Goal: Task Accomplishment & Management: Manage account settings

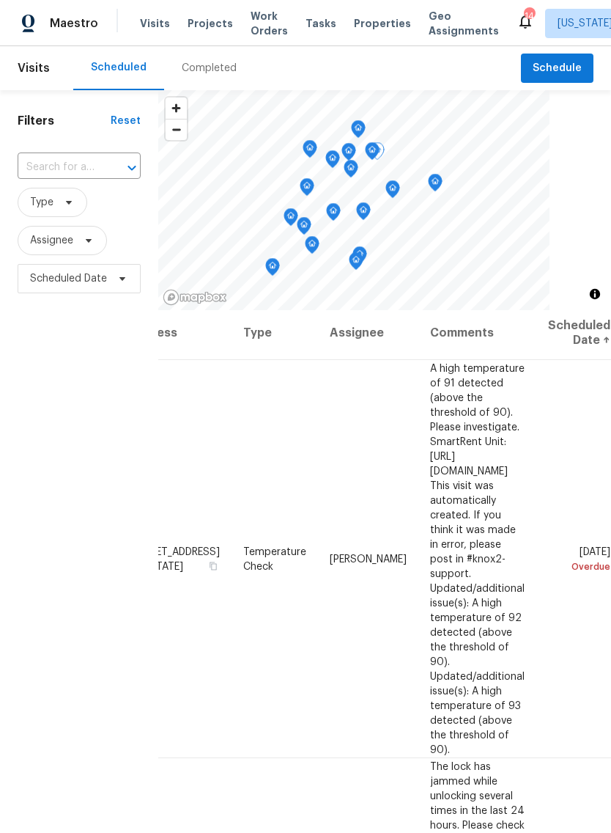
scroll to position [4, 139]
click at [0, 0] on icon at bounding box center [0, 0] width 0 height 0
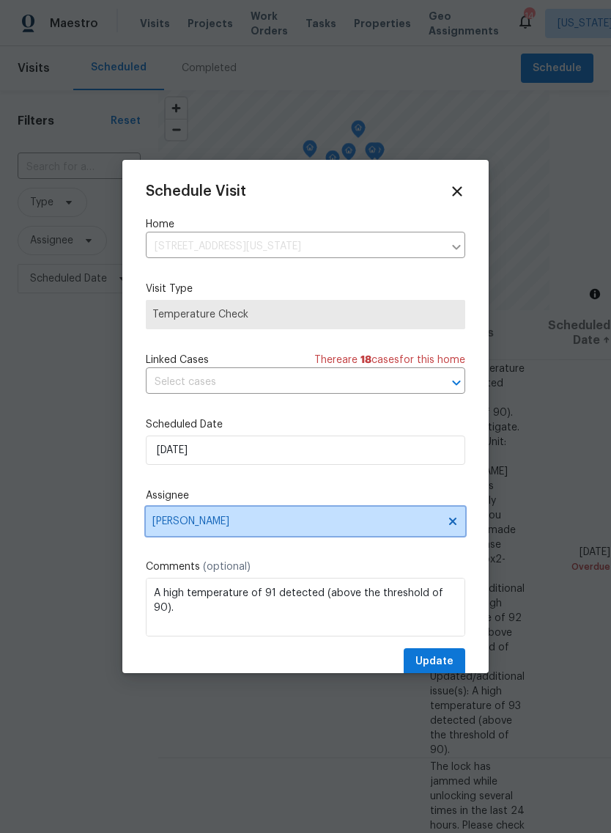
click at [381, 526] on span "[PERSON_NAME]" at bounding box center [295, 521] width 287 height 12
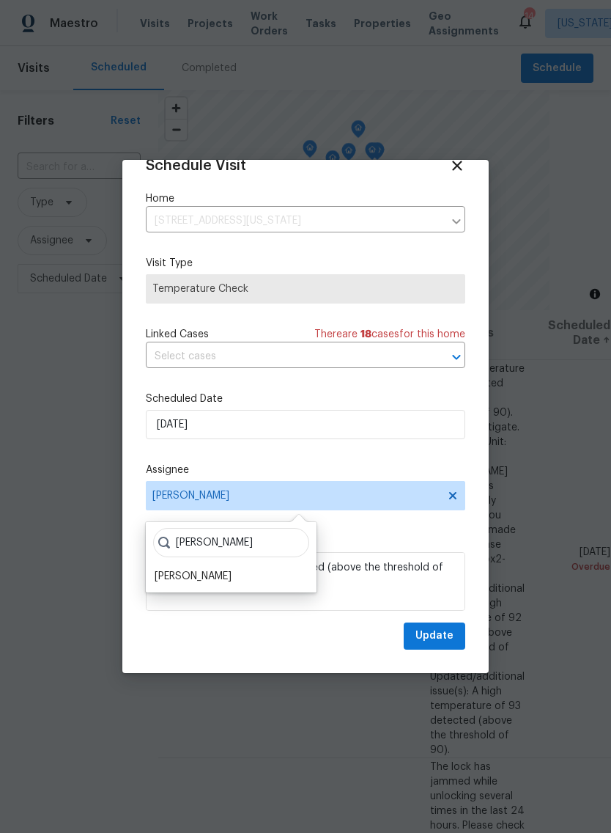
scroll to position [29, 0]
type input "[PERSON_NAME]"
click at [207, 573] on div "[PERSON_NAME]" at bounding box center [193, 576] width 77 height 15
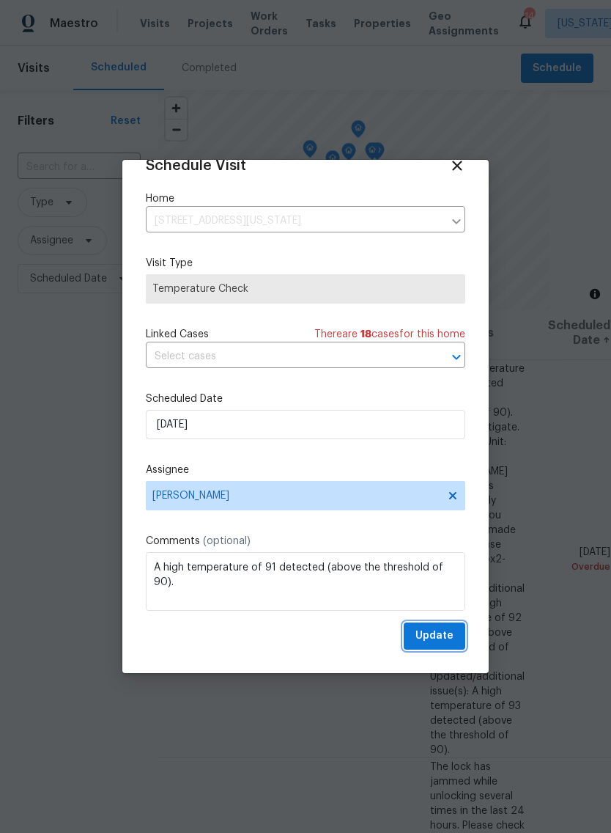
click at [439, 637] on span "Update" at bounding box center [435, 636] width 38 height 18
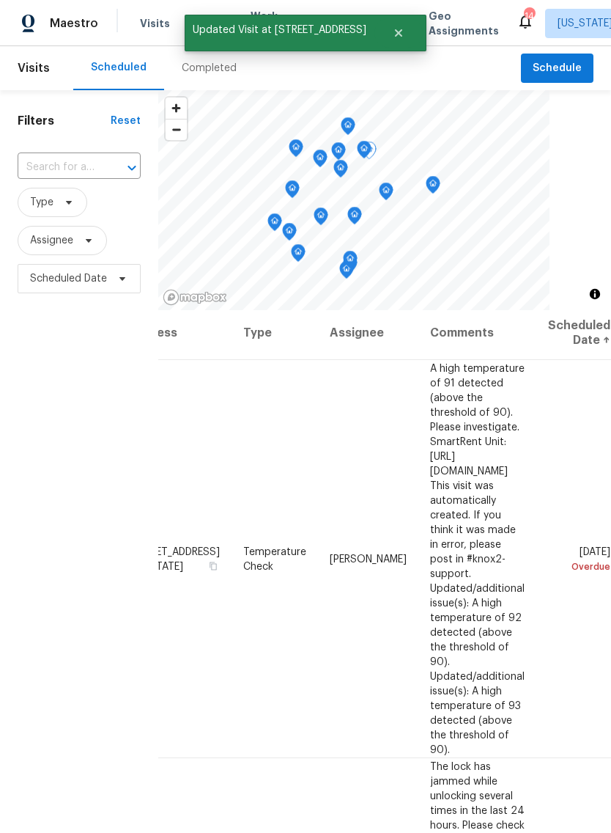
click at [0, 0] on span at bounding box center [0, 0] width 0 height 0
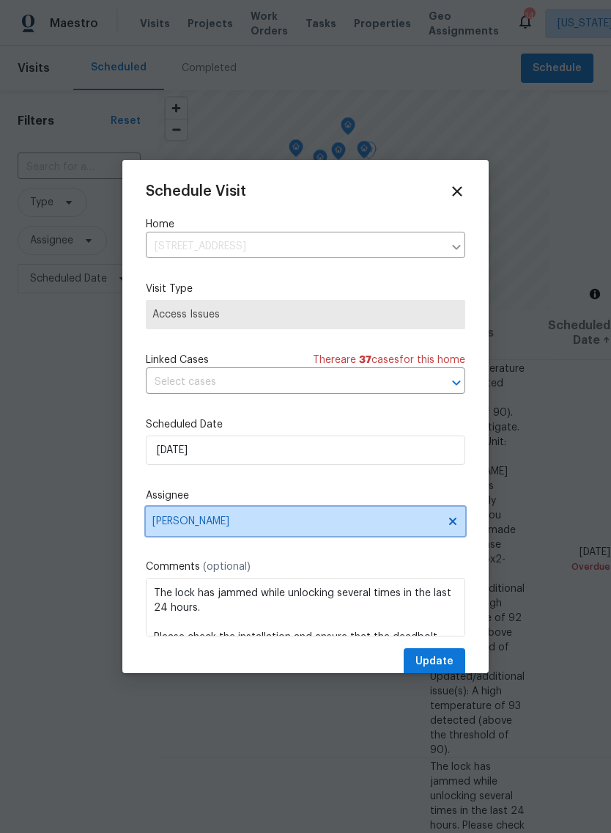
click at [205, 527] on span "[PERSON_NAME]" at bounding box center [295, 521] width 287 height 12
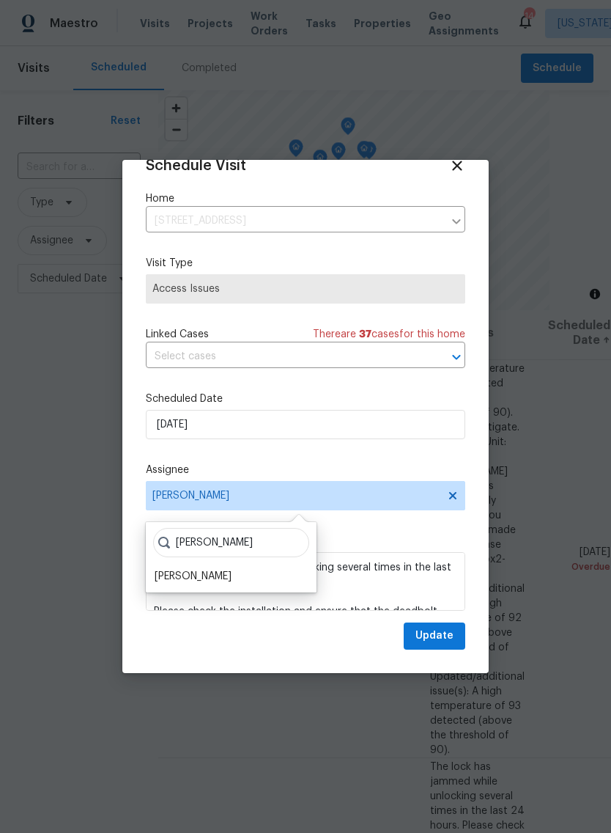
type input "[PERSON_NAME]"
click at [215, 571] on div "[PERSON_NAME]" at bounding box center [193, 576] width 77 height 15
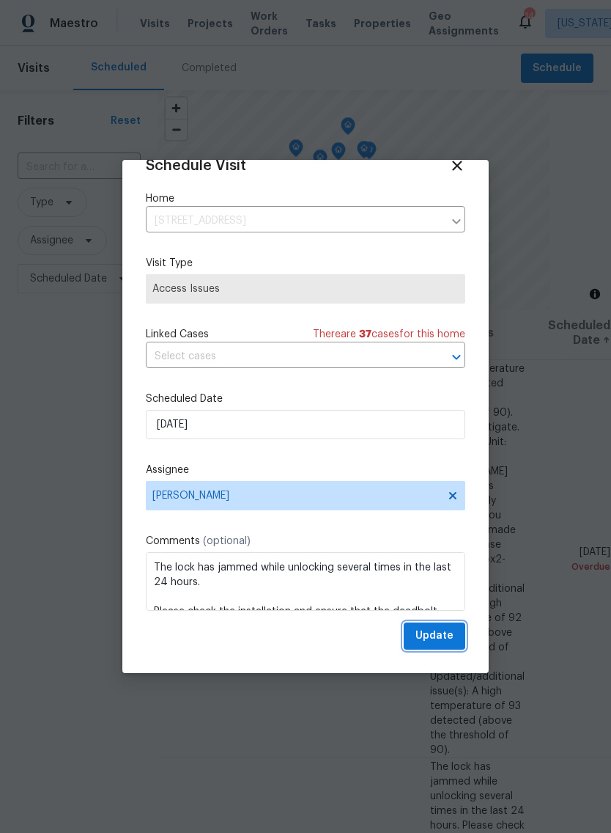
click at [439, 637] on span "Update" at bounding box center [435, 636] width 38 height 18
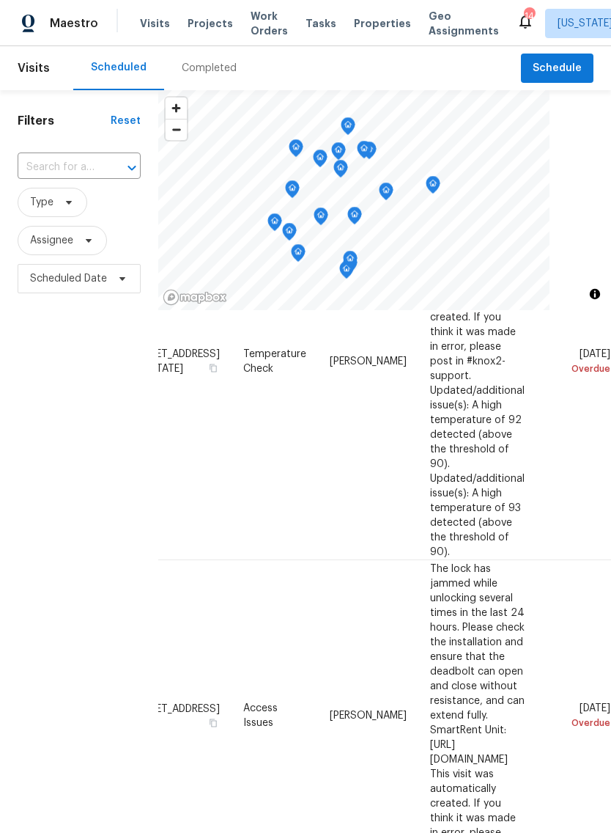
scroll to position [202, 139]
click at [0, 0] on icon at bounding box center [0, 0] width 0 height 0
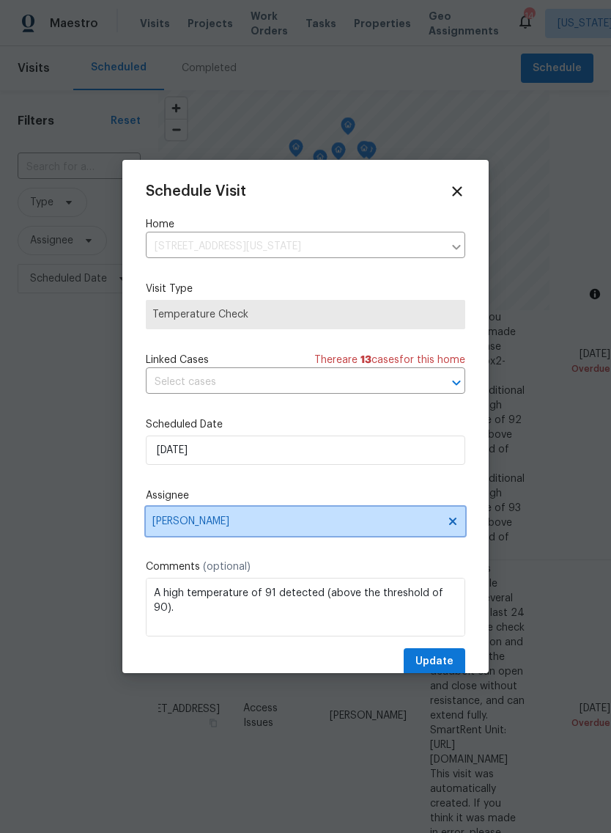
click at [246, 526] on span "[PERSON_NAME]" at bounding box center [295, 521] width 287 height 12
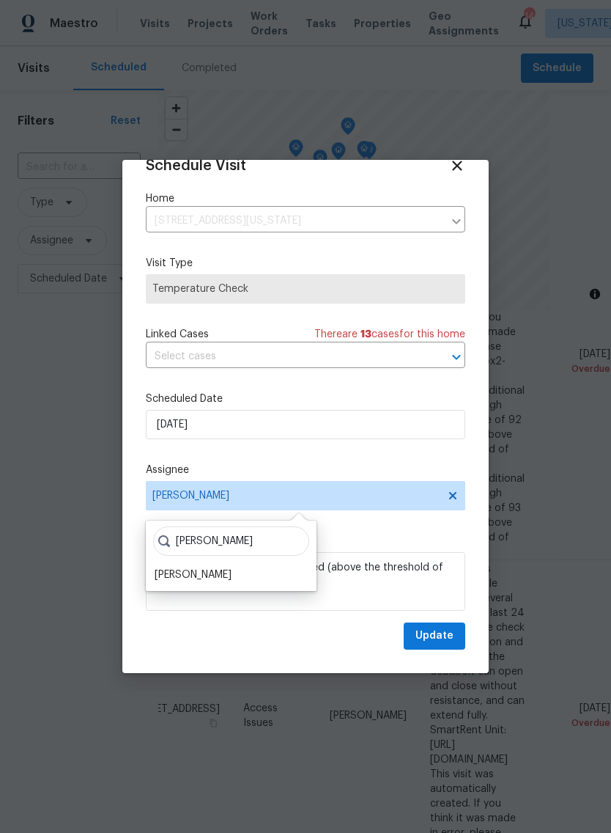
scroll to position [29, 0]
type input "[PERSON_NAME]"
click at [218, 573] on div "[PERSON_NAME]" at bounding box center [231, 576] width 162 height 21
click at [219, 573] on div "[PERSON_NAME]" at bounding box center [231, 576] width 162 height 21
click at [196, 578] on div "[PERSON_NAME]" at bounding box center [193, 576] width 77 height 15
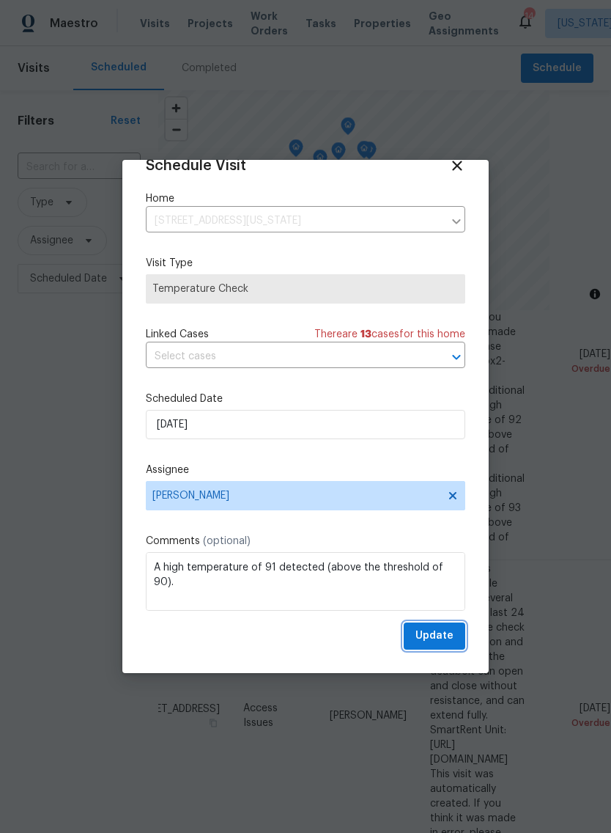
click at [442, 634] on span "Update" at bounding box center [435, 636] width 38 height 18
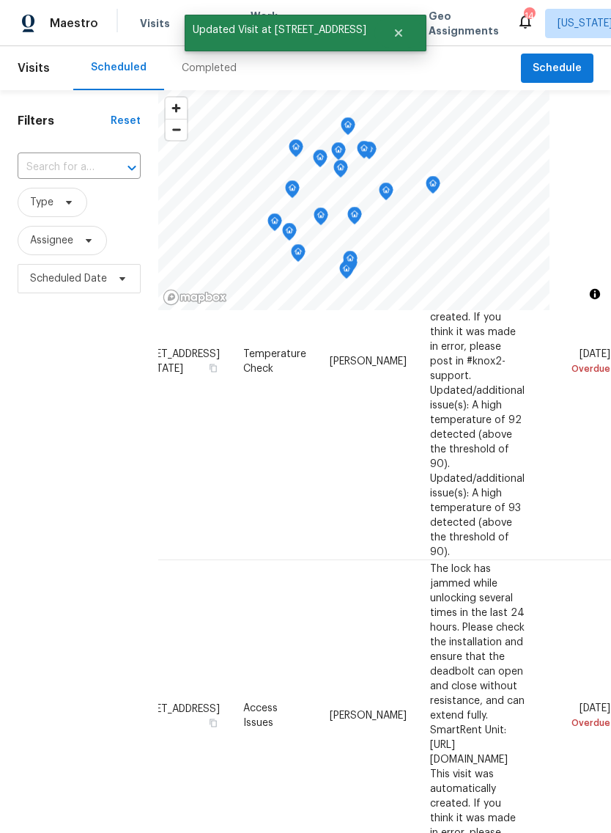
click at [0, 0] on icon at bounding box center [0, 0] width 0 height 0
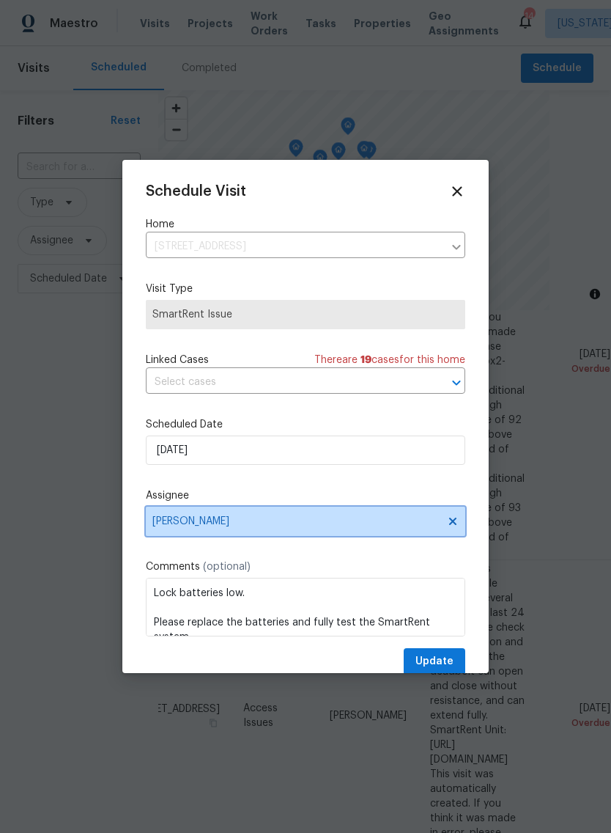
click at [188, 527] on span "[PERSON_NAME]" at bounding box center [295, 521] width 287 height 12
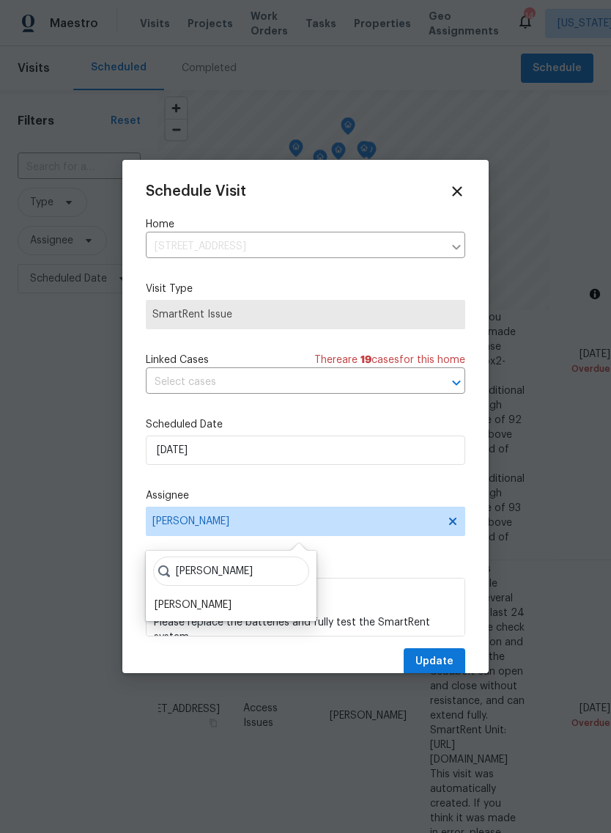
type input "[PERSON_NAME]"
click at [368, 552] on div "Schedule Visit Home [STREET_ADDRESS] ​ Visit Type SmartRent Issue Linked Cases …" at bounding box center [306, 429] width 320 height 492
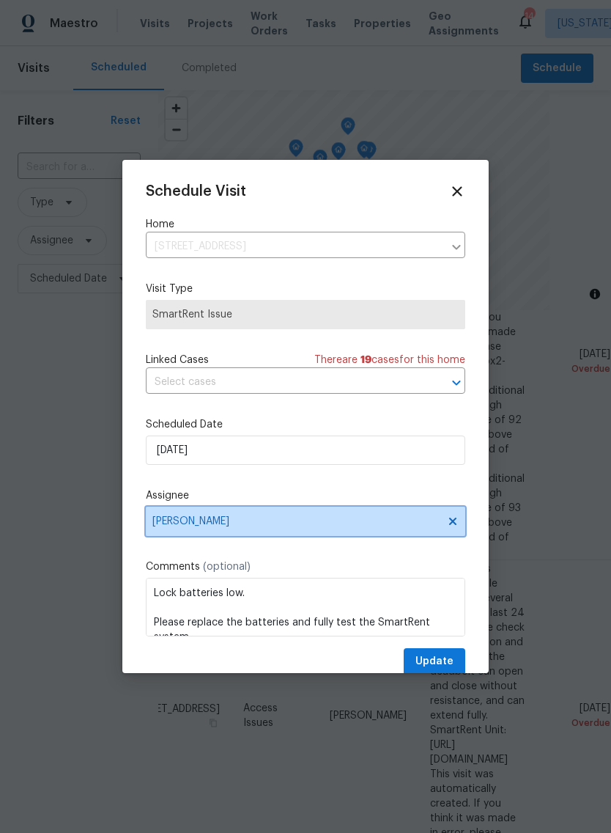
click at [196, 531] on span "[PERSON_NAME]" at bounding box center [306, 521] width 320 height 29
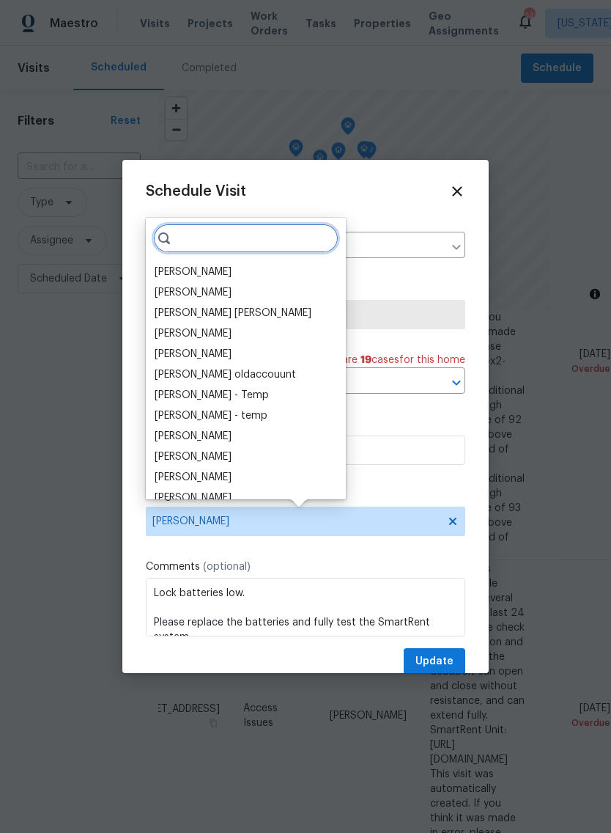
click at [250, 240] on input "search" at bounding box center [245, 238] width 185 height 29
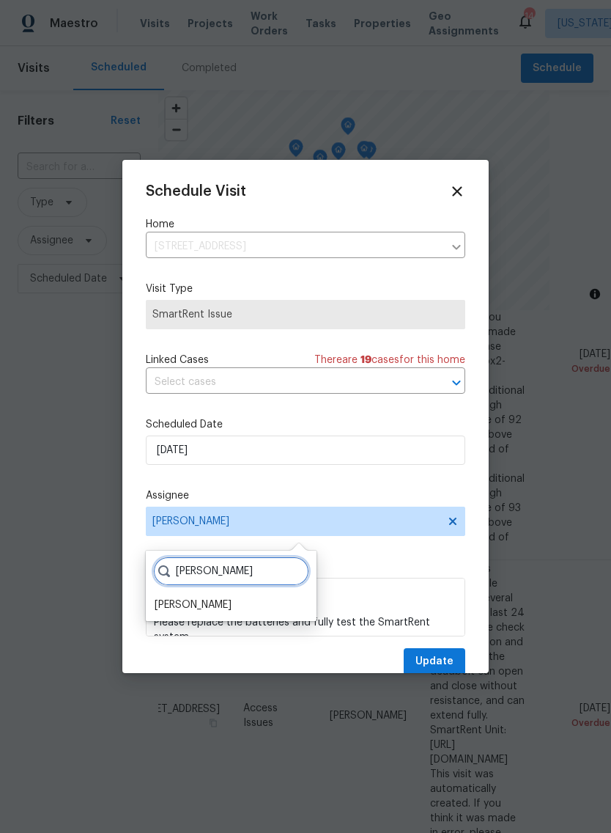
type input "[PERSON_NAME]"
click at [386, 559] on div "Schedule Visit Home [STREET_ADDRESS] ​ Visit Type SmartRent Issue Linked Cases …" at bounding box center [306, 429] width 320 height 492
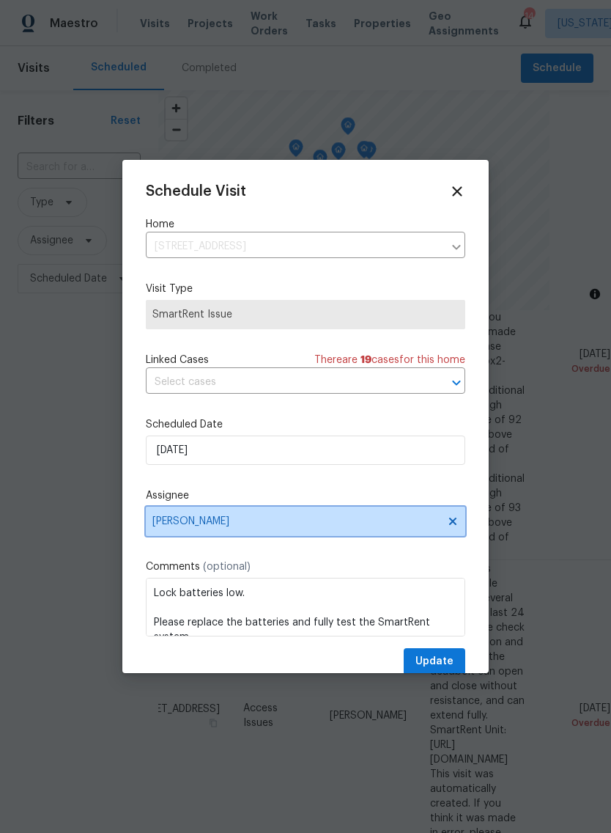
click at [207, 521] on span "[PERSON_NAME]" at bounding box center [295, 521] width 287 height 12
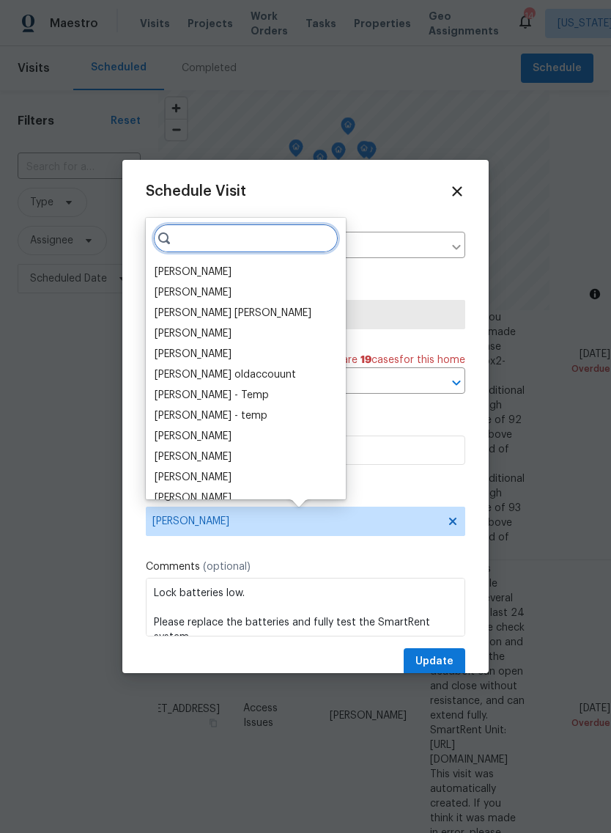
click at [237, 240] on input "search" at bounding box center [245, 238] width 185 height 29
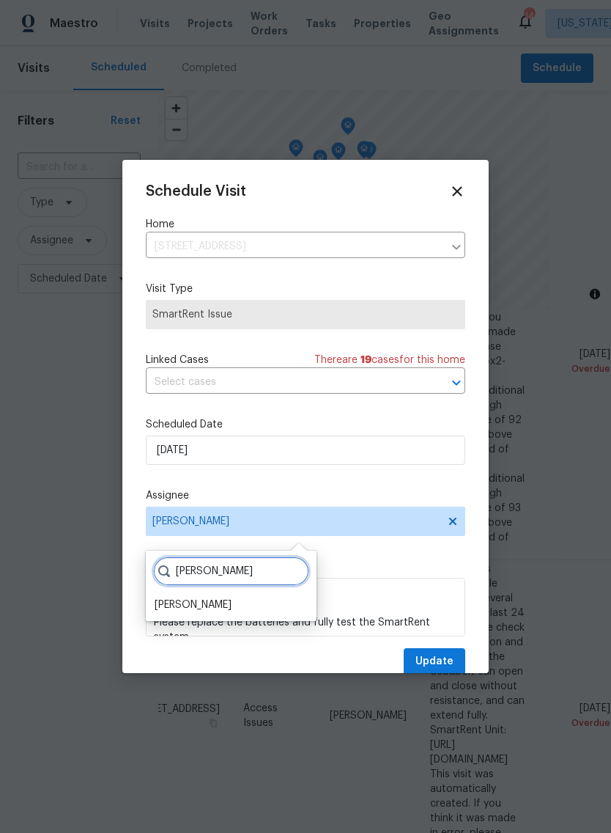
type input "[PERSON_NAME]"
click at [348, 562] on div "Schedule Visit Home [STREET_ADDRESS] ​ Visit Type SmartRent Issue Linked Cases …" at bounding box center [306, 429] width 320 height 492
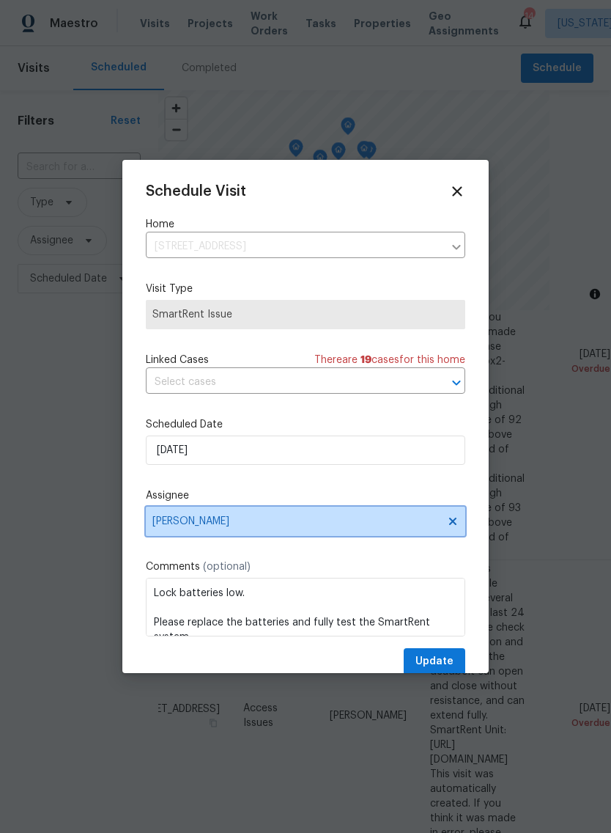
click at [233, 521] on span "[PERSON_NAME]" at bounding box center [295, 521] width 287 height 12
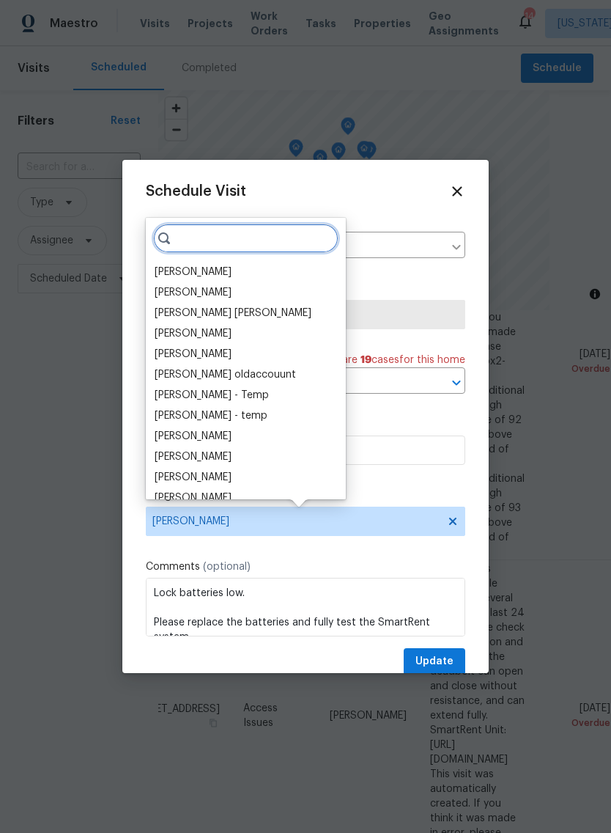
click at [253, 245] on input "search" at bounding box center [245, 238] width 185 height 29
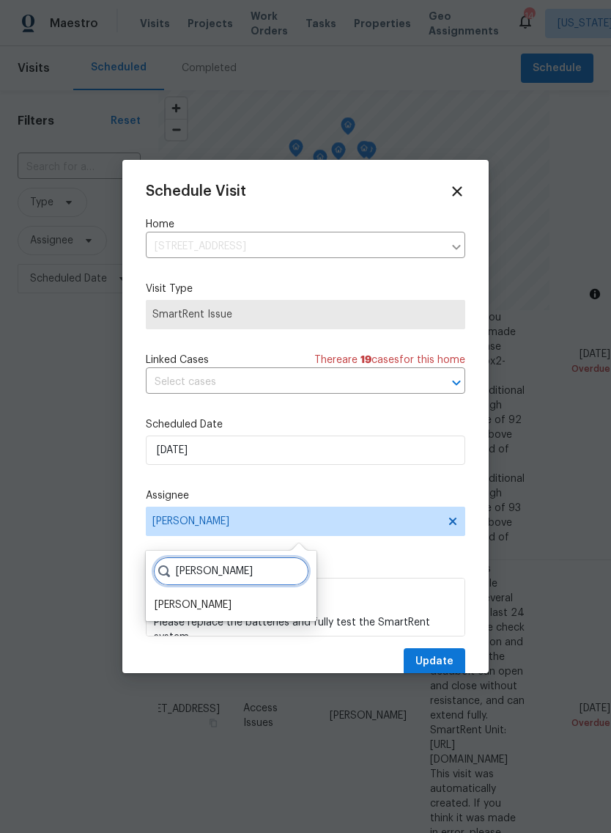
type input "[PERSON_NAME]"
click at [311, 553] on div "Schedule Visit Home [STREET_ADDRESS] ​ Visit Type SmartRent Issue Linked Cases …" at bounding box center [306, 429] width 320 height 492
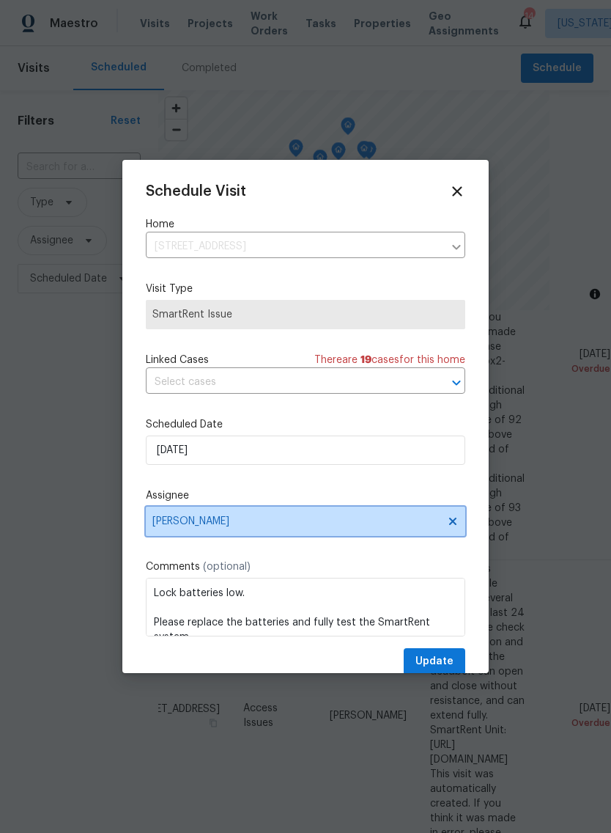
click at [229, 521] on span "[PERSON_NAME]" at bounding box center [295, 521] width 287 height 12
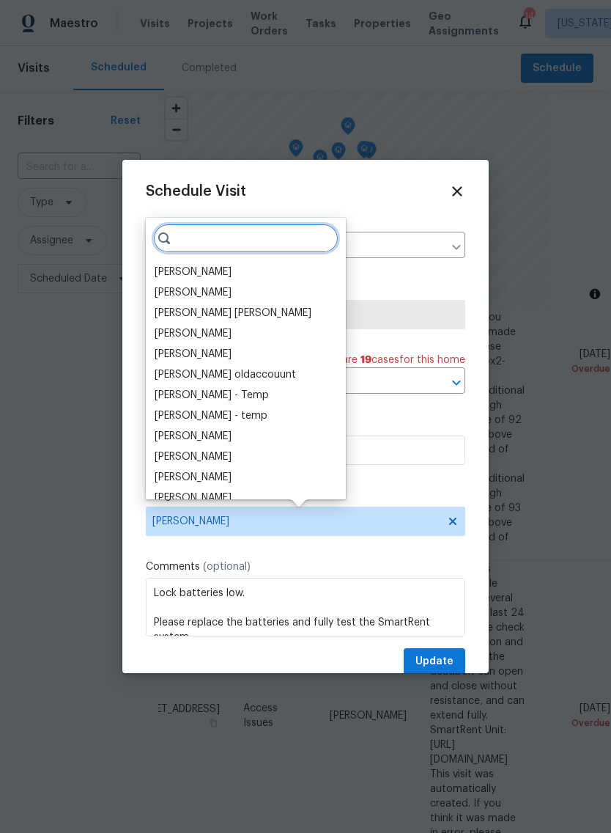
click at [247, 241] on input "search" at bounding box center [245, 238] width 185 height 29
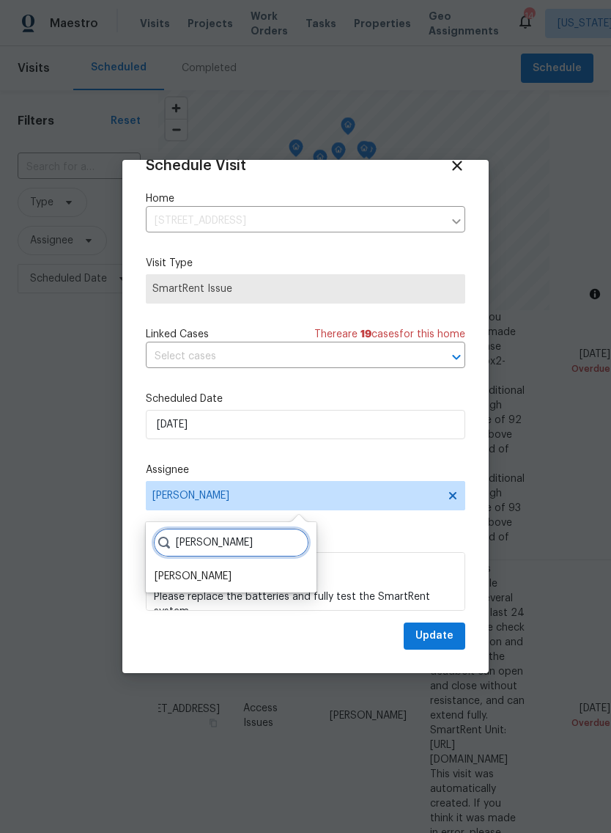
type input "[PERSON_NAME]"
click at [188, 570] on div "[PERSON_NAME]" at bounding box center [193, 576] width 77 height 15
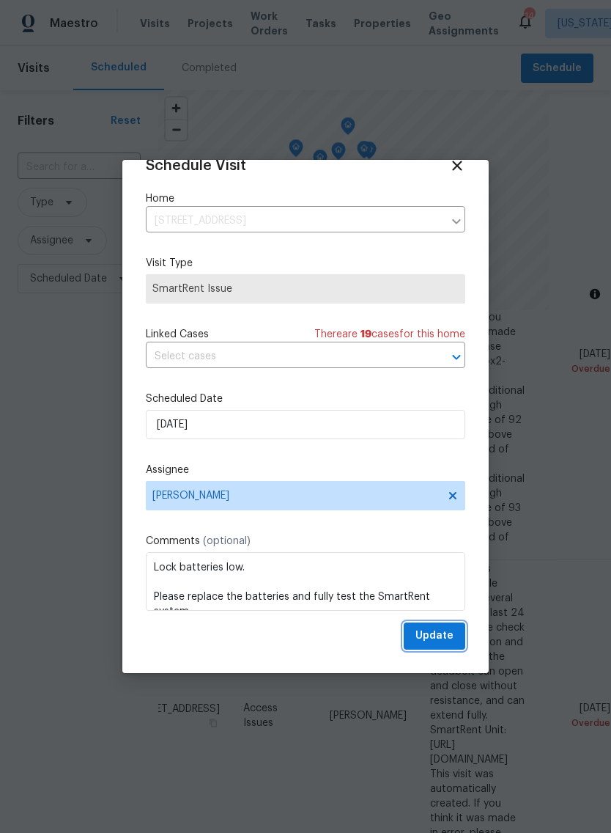
click at [432, 635] on span "Update" at bounding box center [435, 636] width 38 height 18
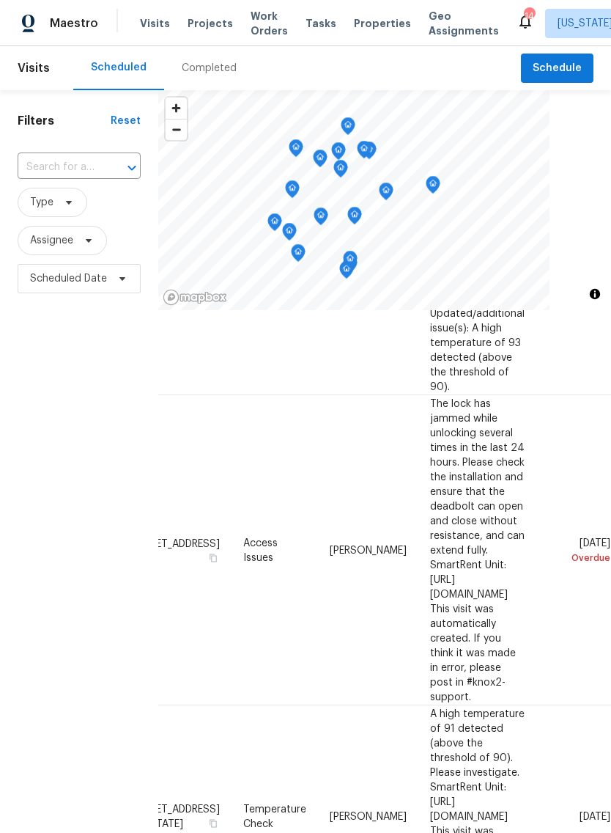
scroll to position [367, 139]
click at [0, 0] on icon at bounding box center [0, 0] width 0 height 0
